Goal: Find specific page/section: Find specific page/section

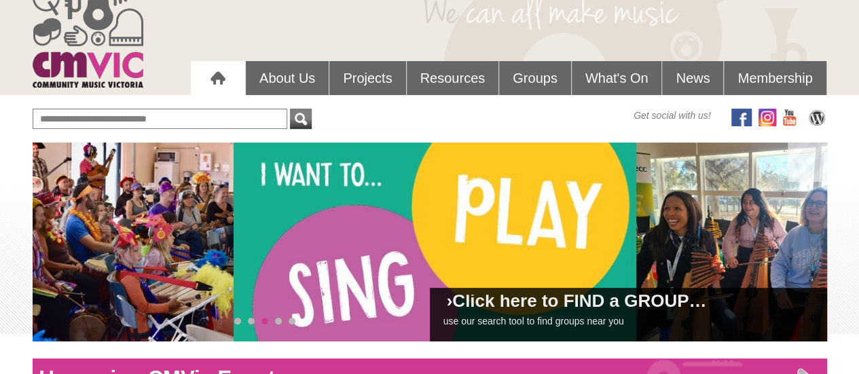
scroll to position [20, 0]
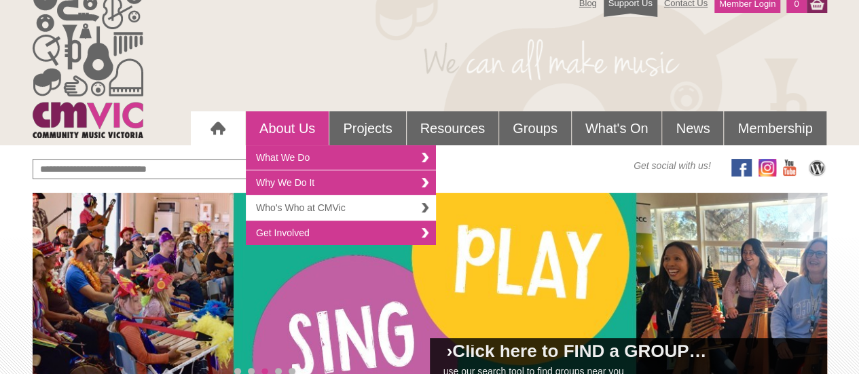
click at [311, 204] on link "Who's Who at CMVic" at bounding box center [341, 208] width 190 height 25
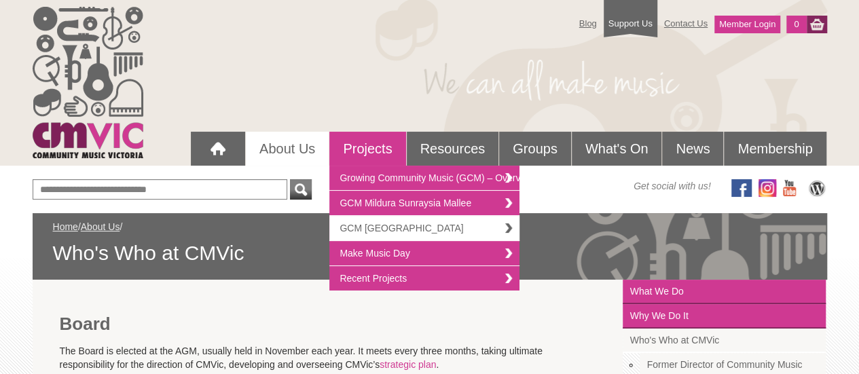
click at [377, 224] on link "GCM [GEOGRAPHIC_DATA]" at bounding box center [424, 228] width 190 height 25
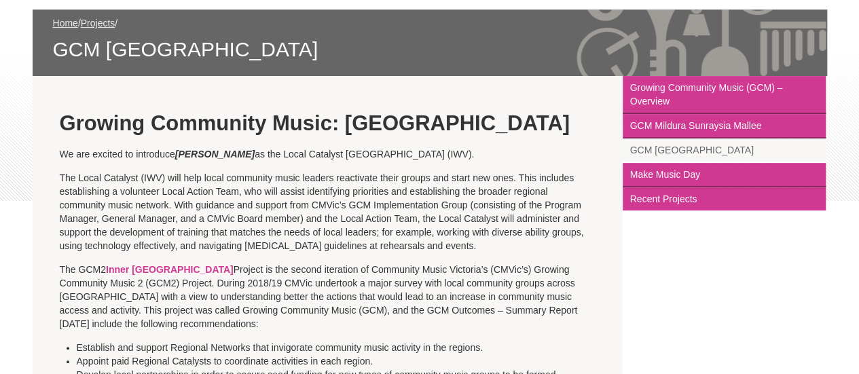
scroll to position [272, 0]
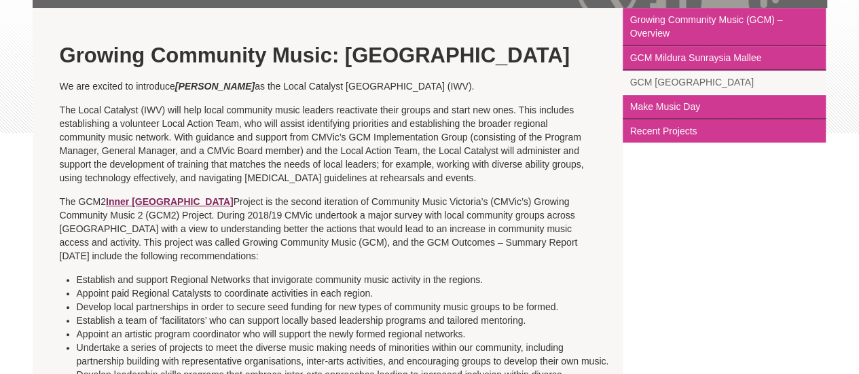
click at [162, 200] on link "Inner Western Victoria" at bounding box center [170, 201] width 128 height 11
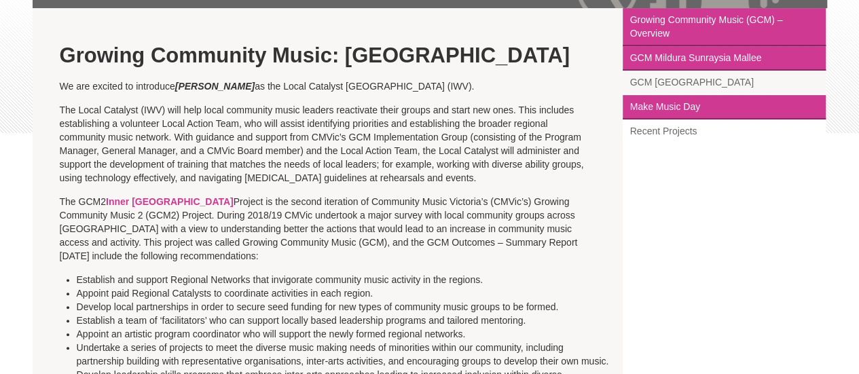
click at [644, 129] on link "Recent Projects" at bounding box center [724, 130] width 203 height 23
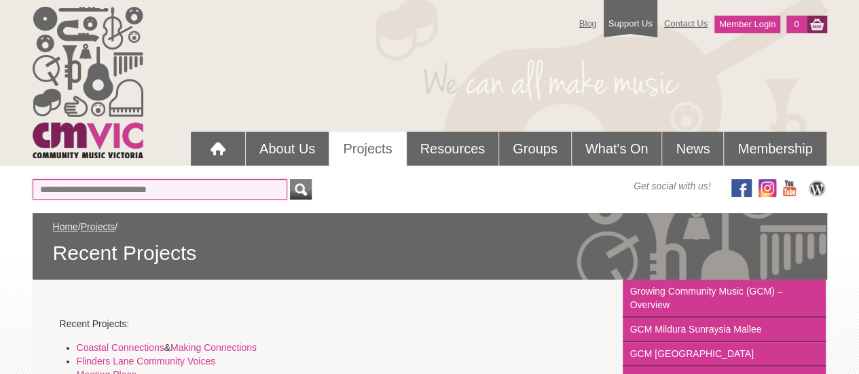
click at [58, 189] on input "text" at bounding box center [160, 189] width 255 height 20
type input "*********"
click at [290, 179] on button "submit" at bounding box center [301, 189] width 22 height 20
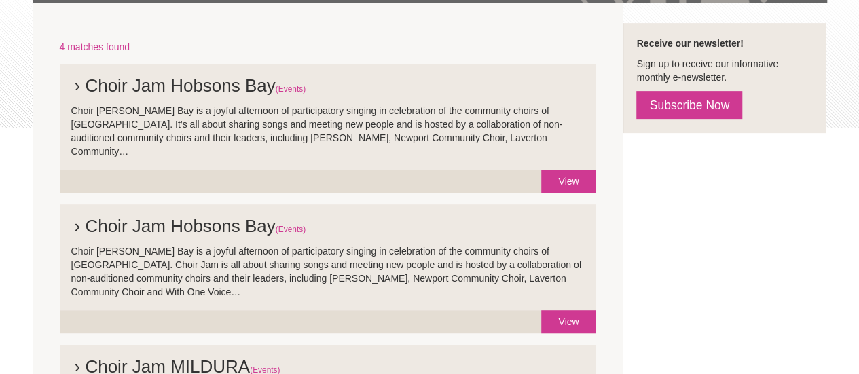
scroll to position [272, 0]
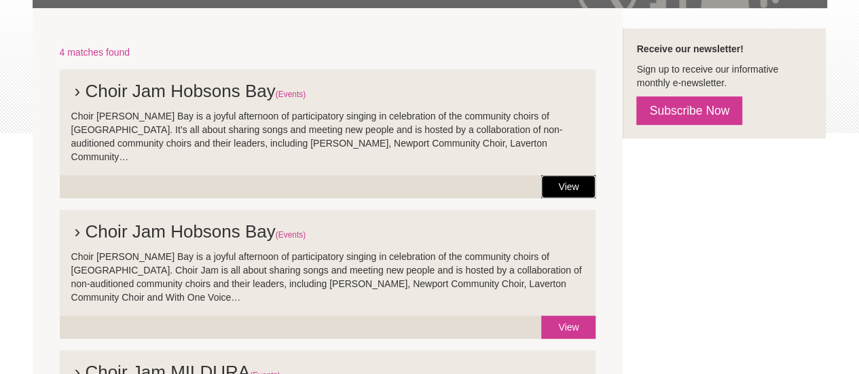
click at [562, 175] on link "View" at bounding box center [568, 186] width 54 height 23
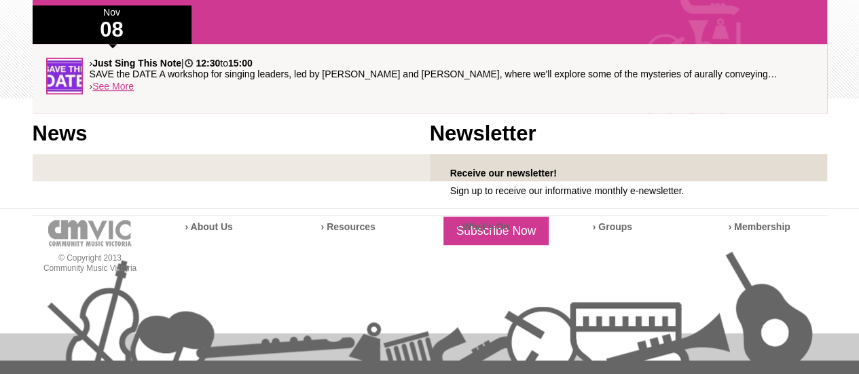
scroll to position [238, 0]
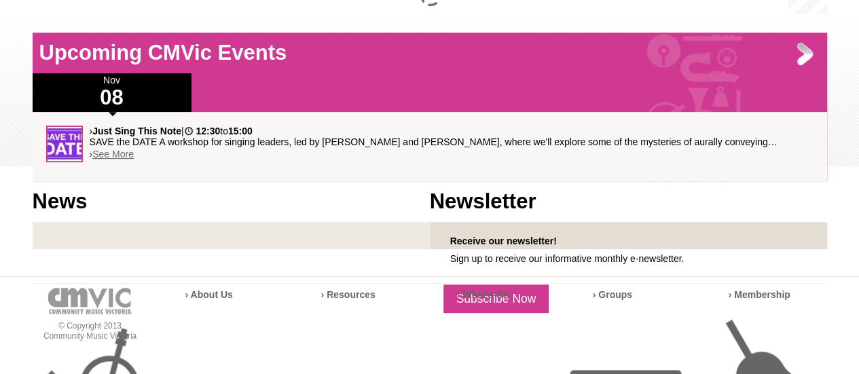
click at [128, 151] on link "See More" at bounding box center [112, 154] width 41 height 11
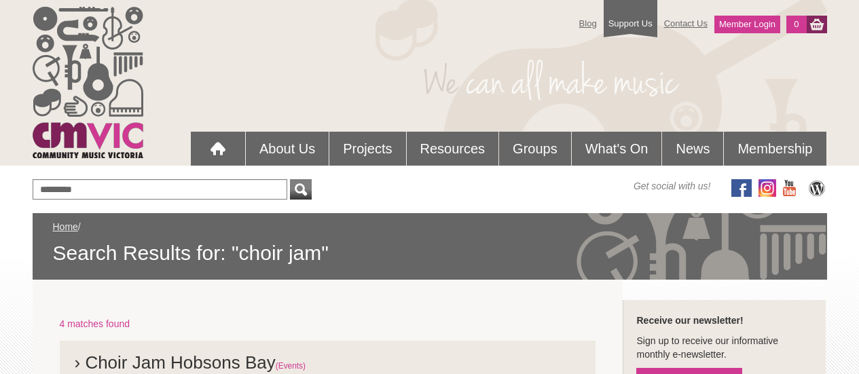
scroll to position [272, 0]
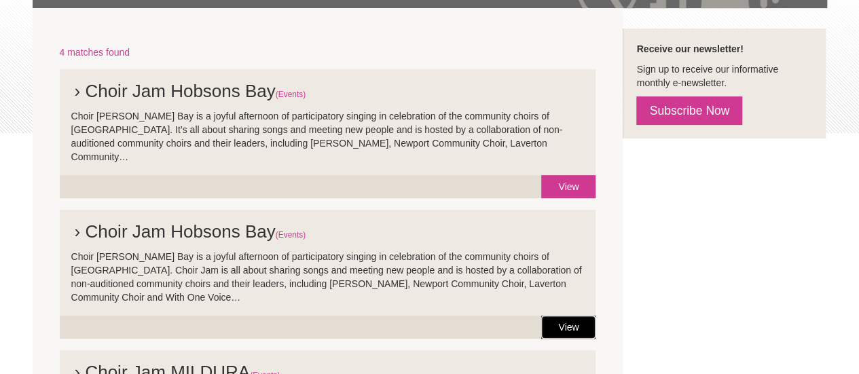
click at [574, 316] on link "View" at bounding box center [568, 327] width 54 height 23
